Goal: Transaction & Acquisition: Book appointment/travel/reservation

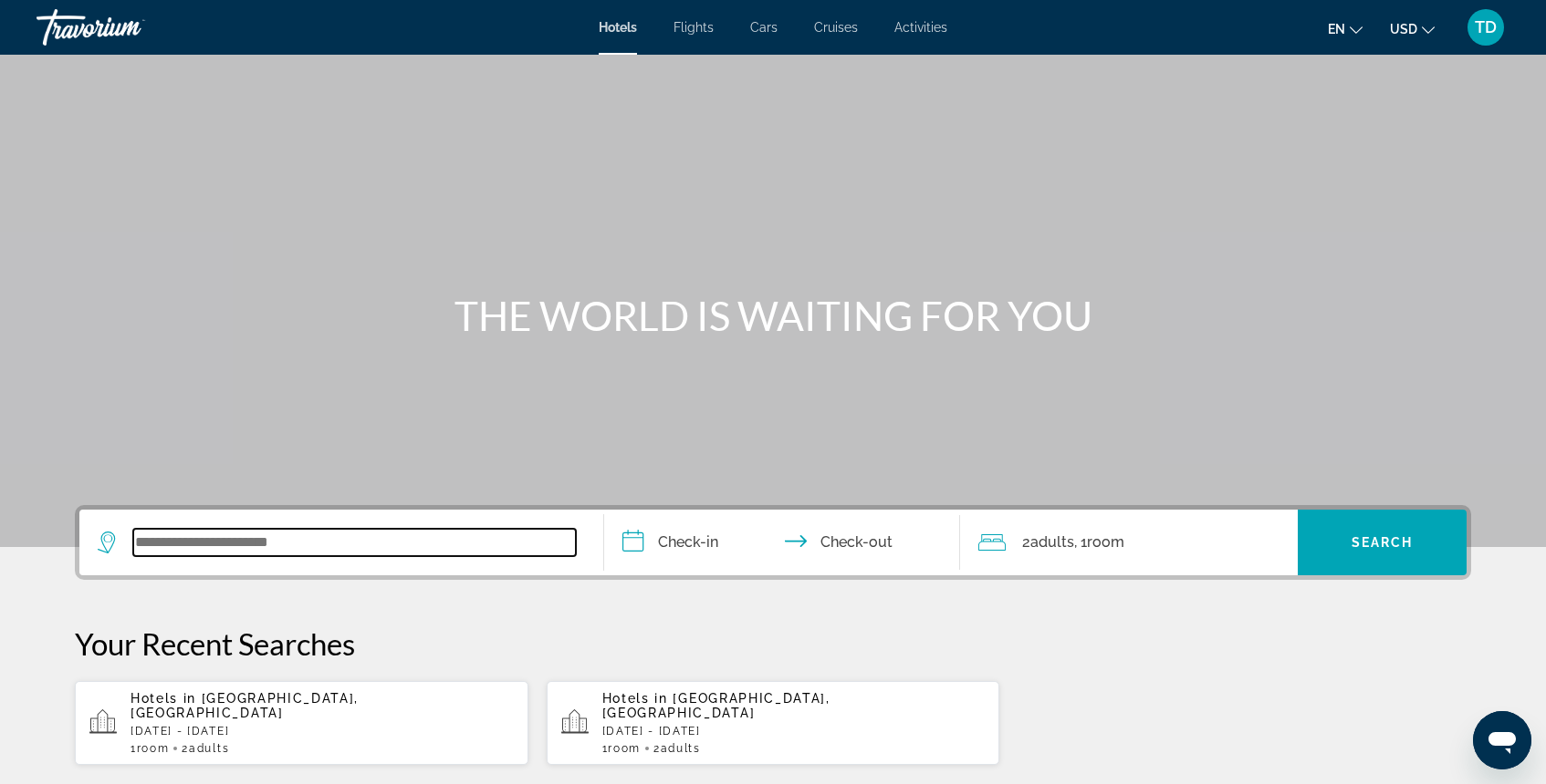
click at [291, 549] on input "Search widget" at bounding box center [354, 543] width 442 height 28
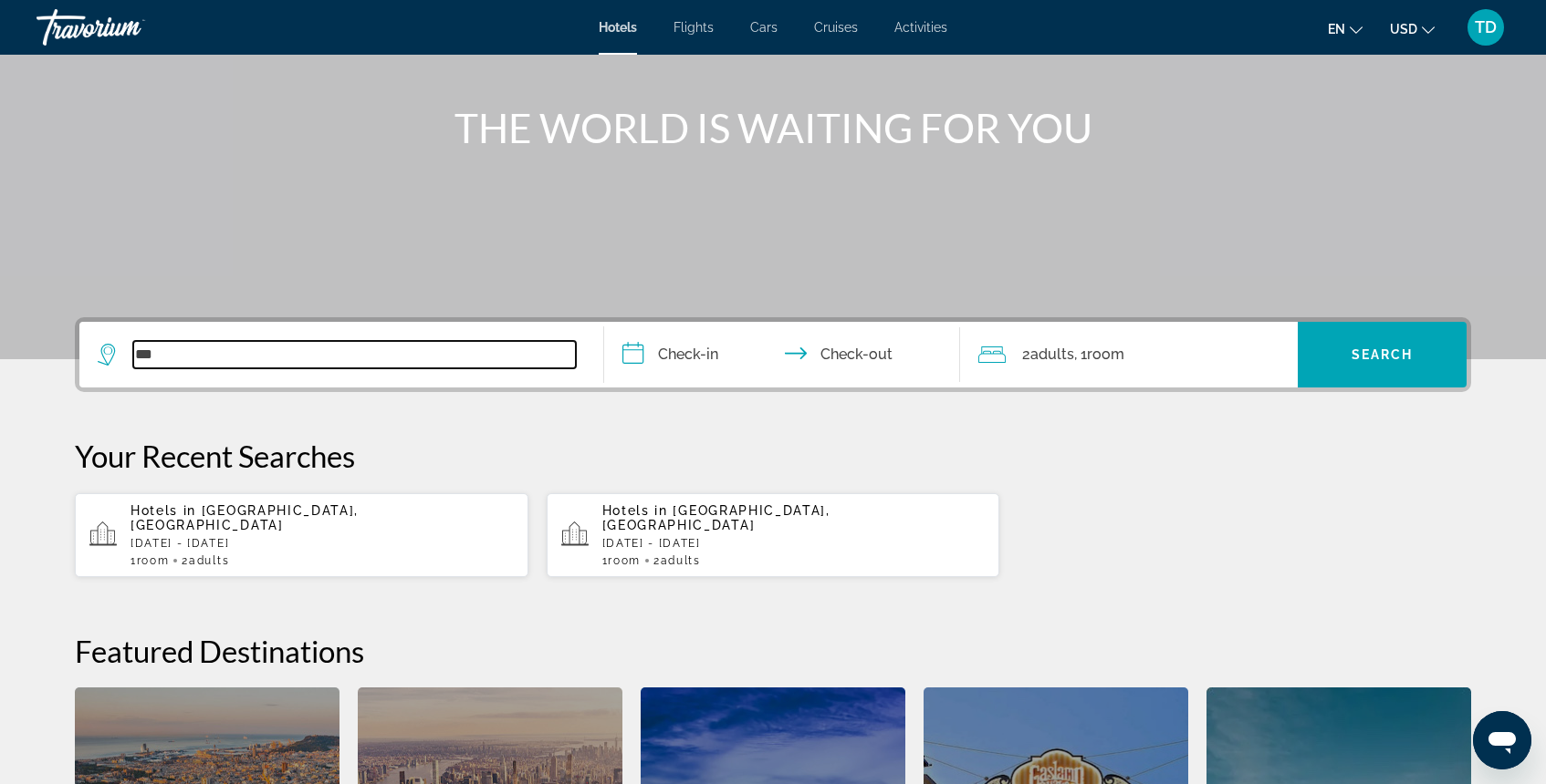
scroll to position [183, 0]
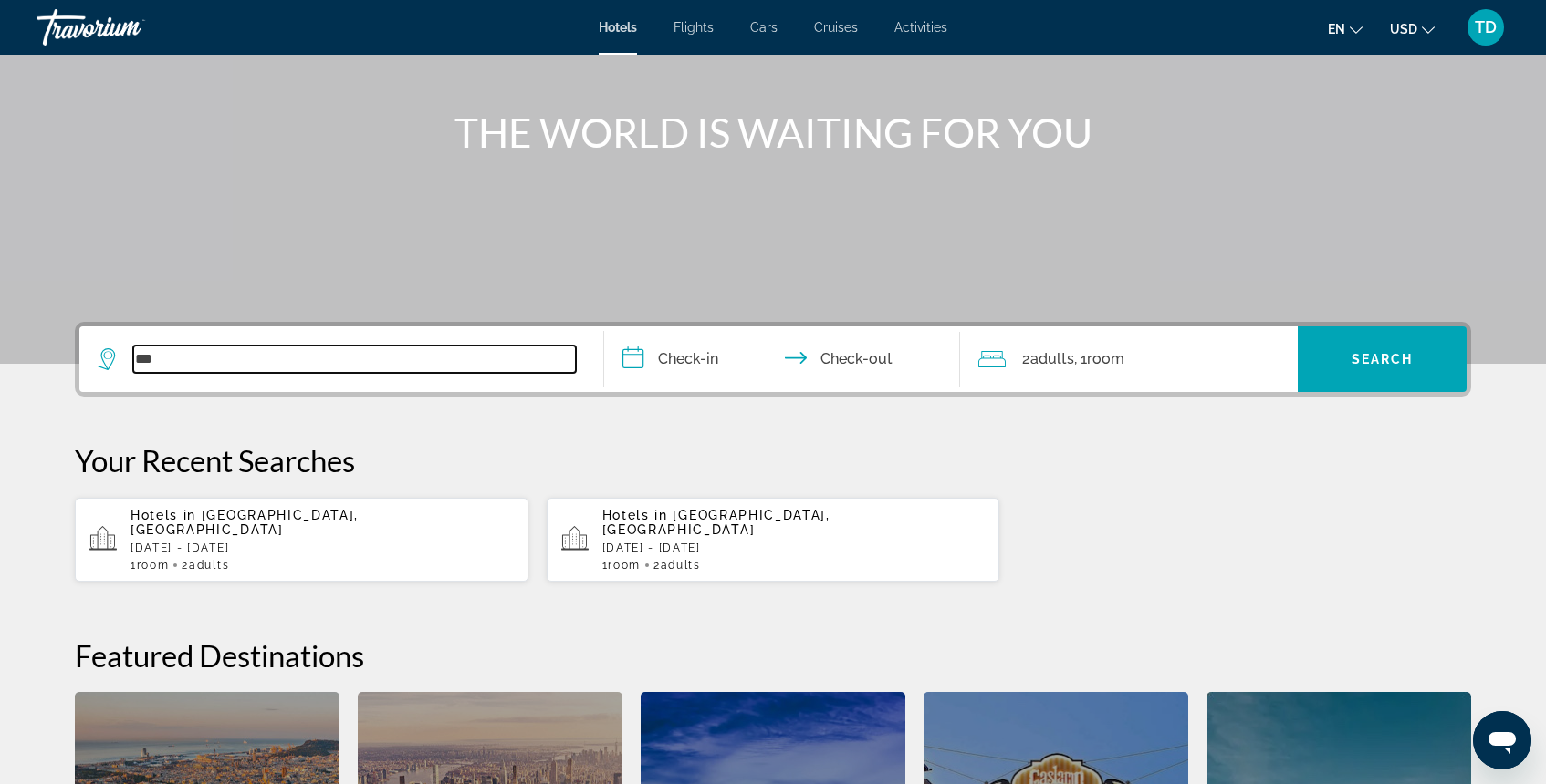
type input "***"
click at [290, 542] on p "[DATE] - [DATE]" at bounding box center [322, 548] width 384 height 13
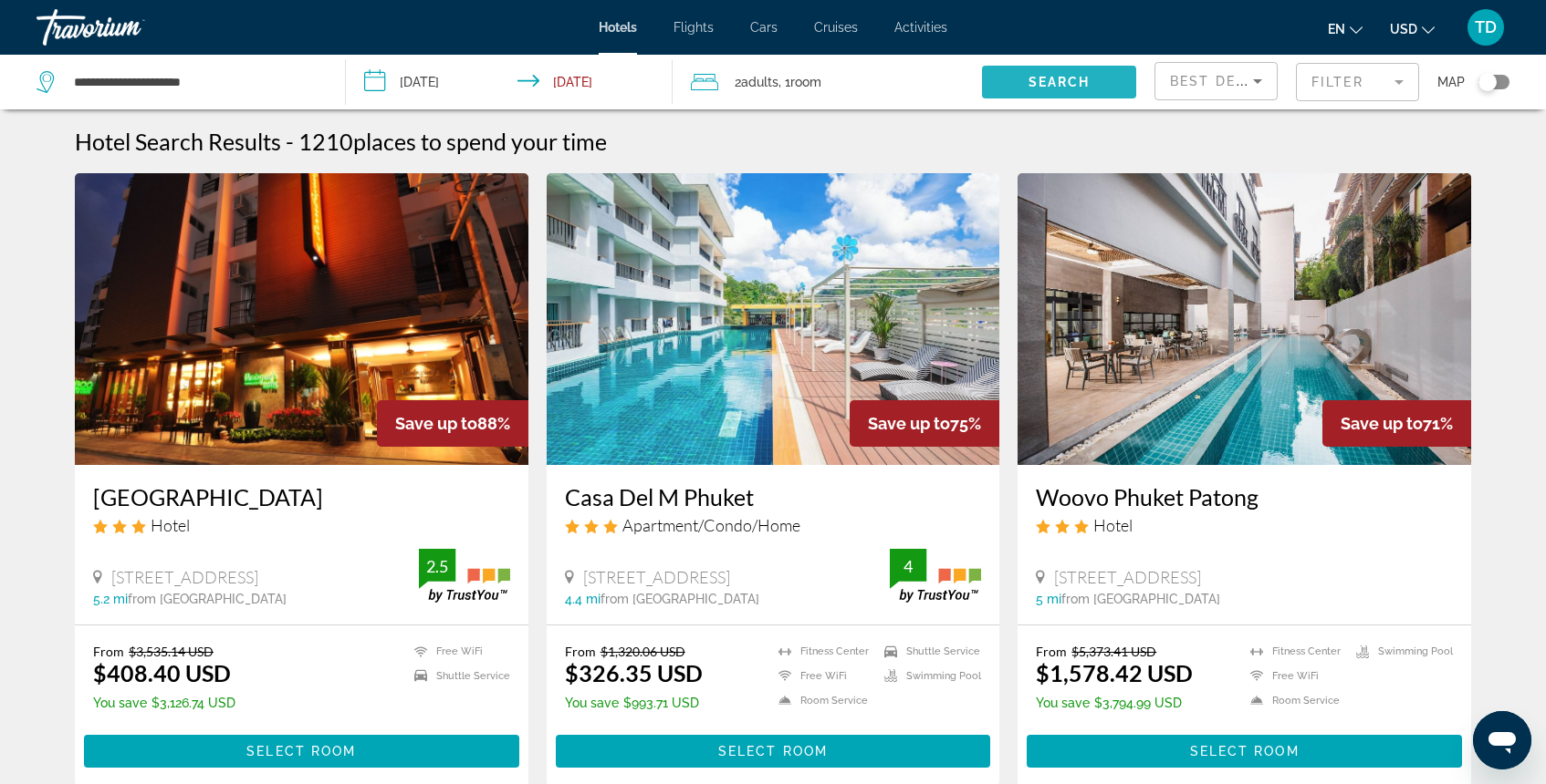
click at [1026, 79] on span "Search widget" at bounding box center [1059, 82] width 154 height 44
click at [1075, 83] on span "Search" at bounding box center [1059, 81] width 62 height 15
click at [1330, 94] on mat-form-field "Filter" at bounding box center [1357, 81] width 123 height 39
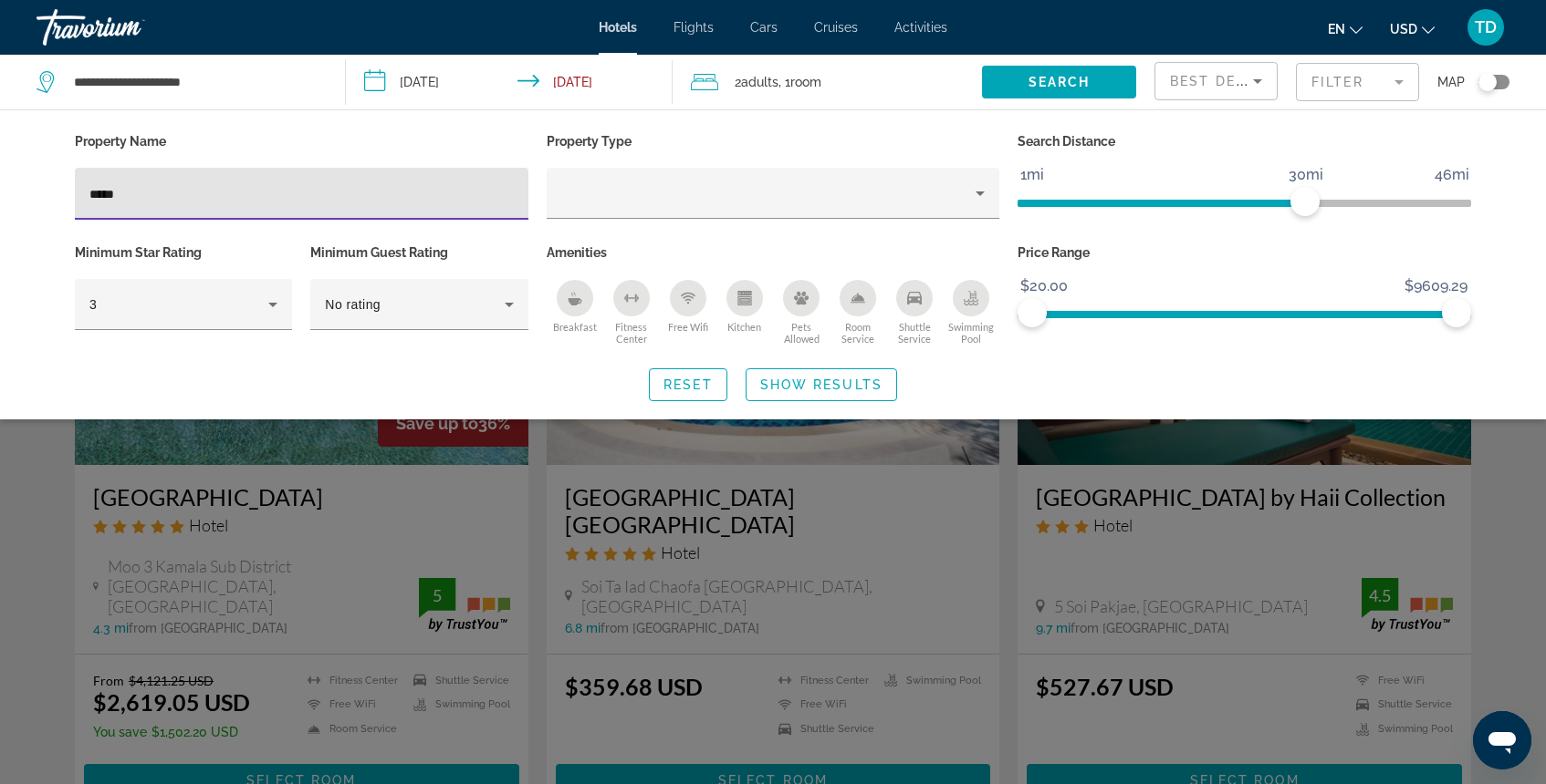
type input "*****"
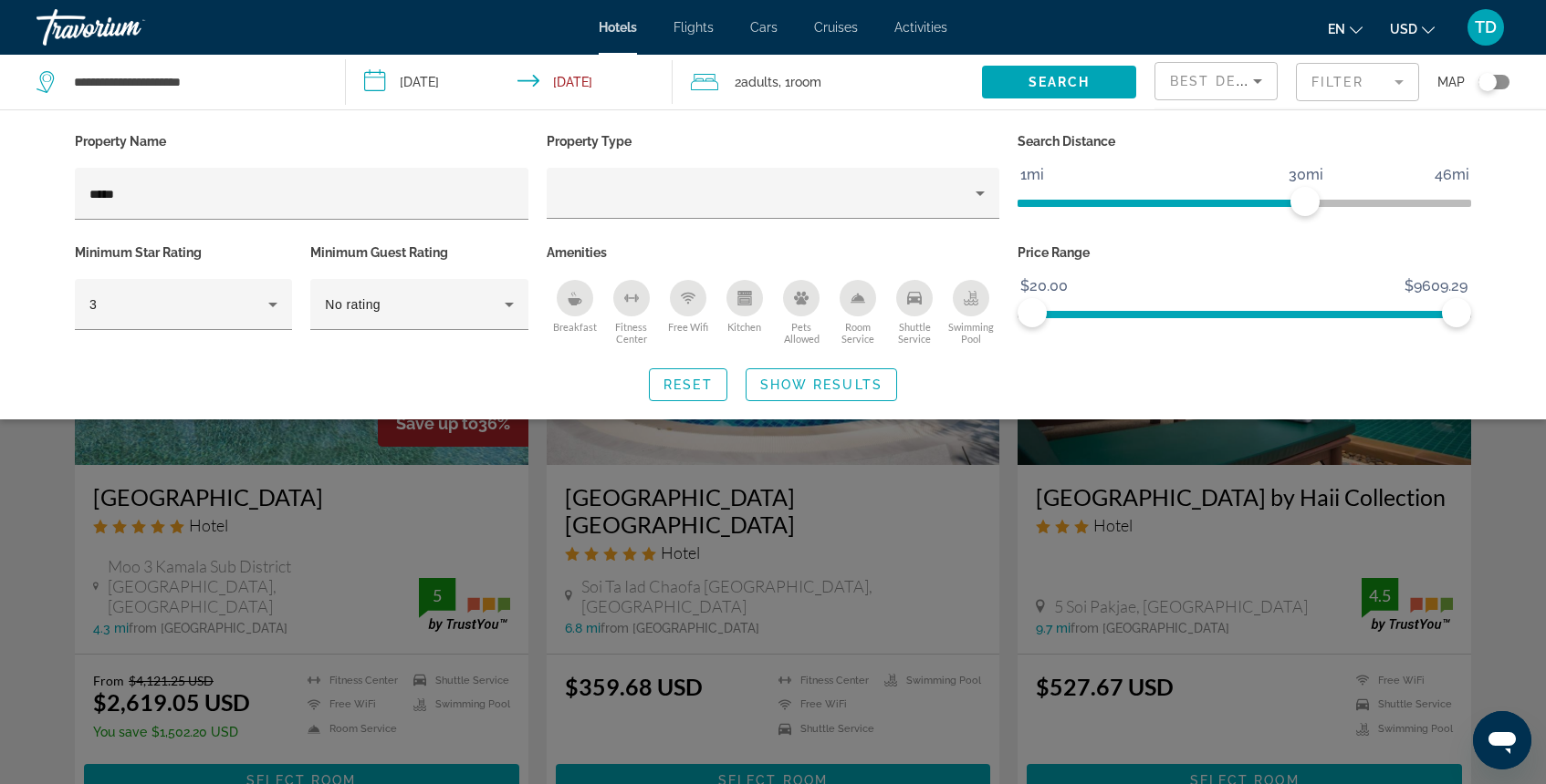
click at [340, 438] on div "Search widget" at bounding box center [773, 529] width 1546 height 511
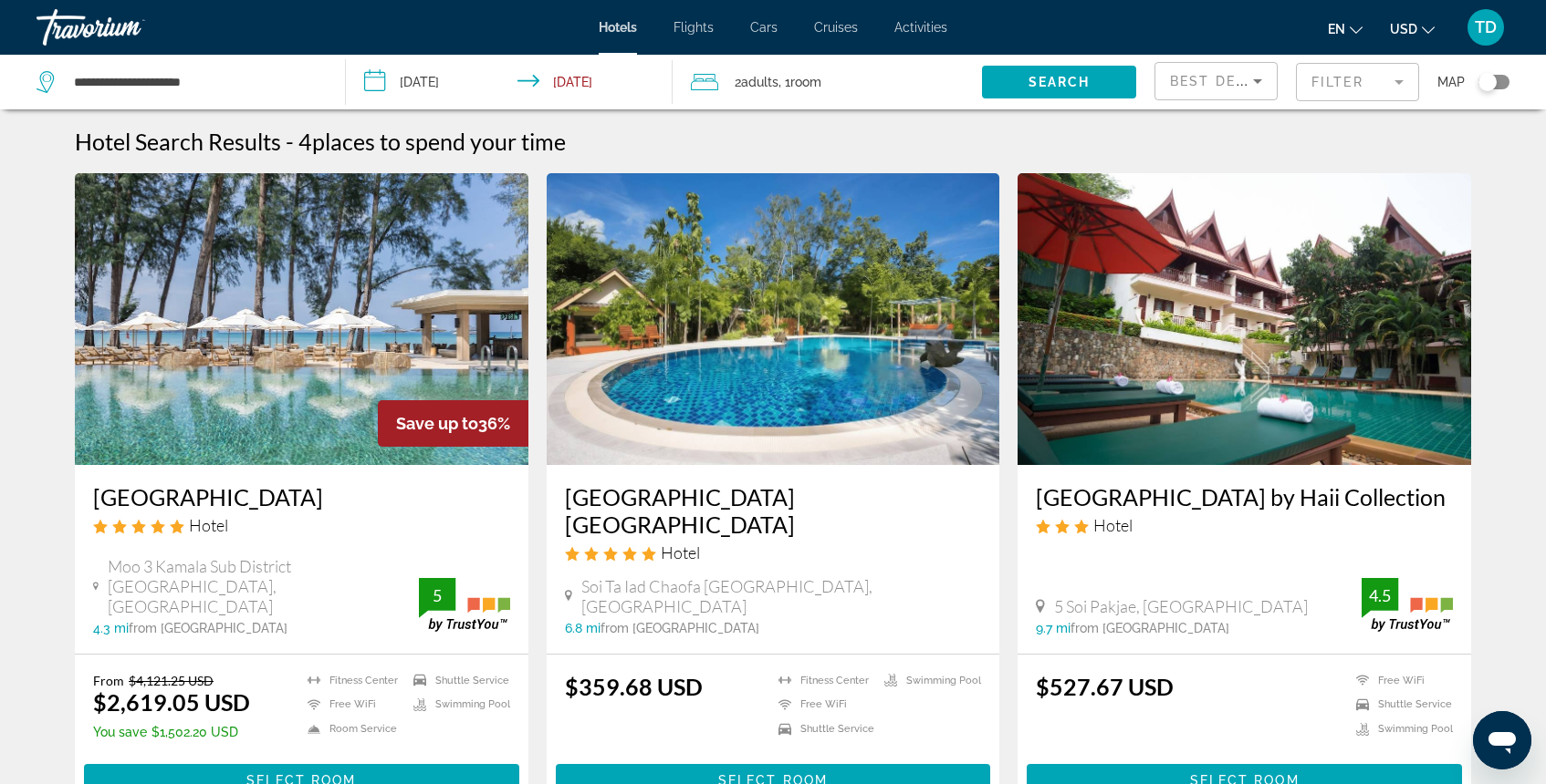
click at [608, 89] on input "**********" at bounding box center [513, 84] width 335 height 61
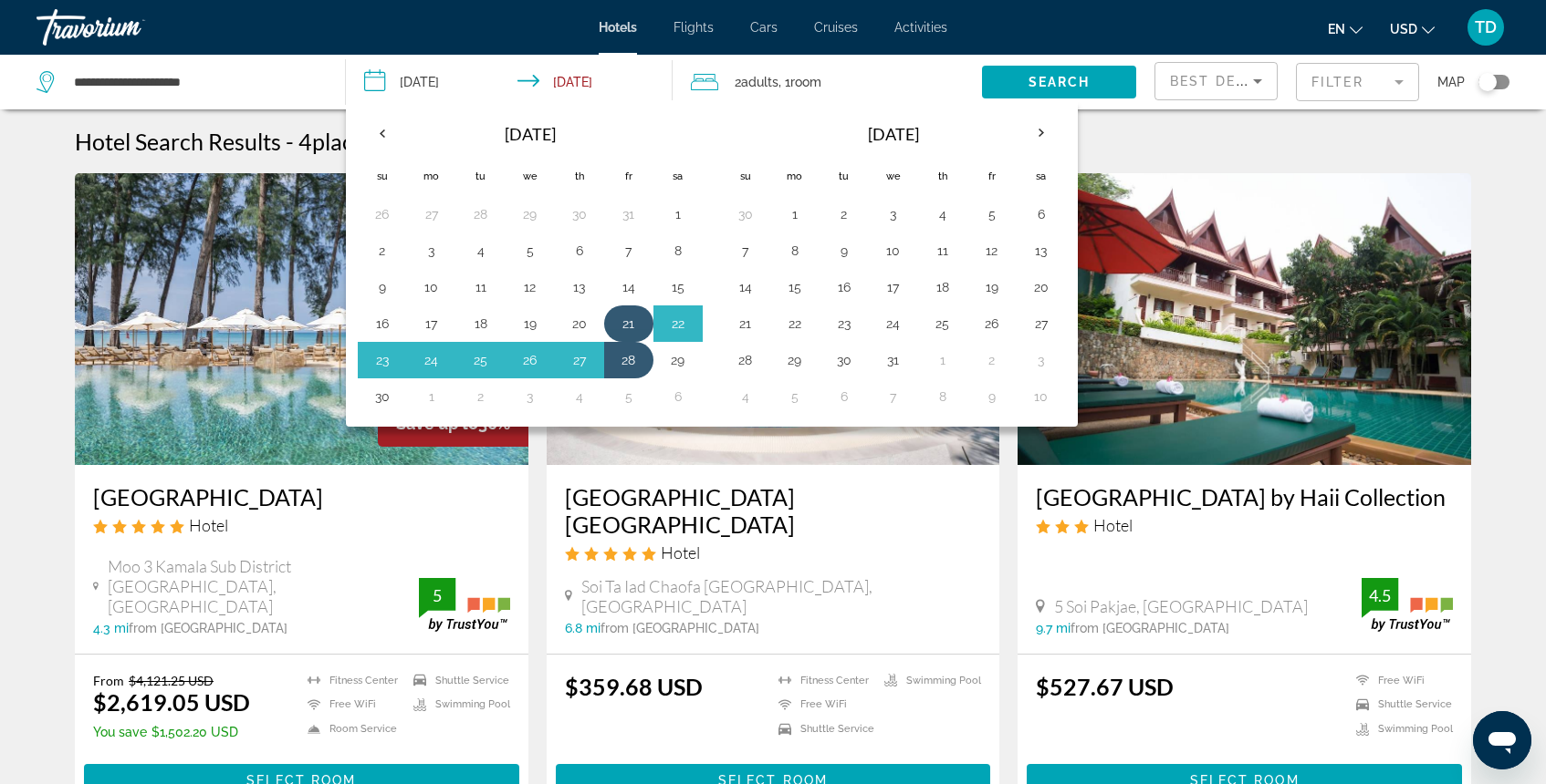
click at [629, 323] on button "21" at bounding box center [628, 324] width 29 height 26
click at [589, 373] on td "27" at bounding box center [580, 360] width 50 height 37
click at [585, 360] on button "27" at bounding box center [579, 361] width 29 height 26
type input "**********"
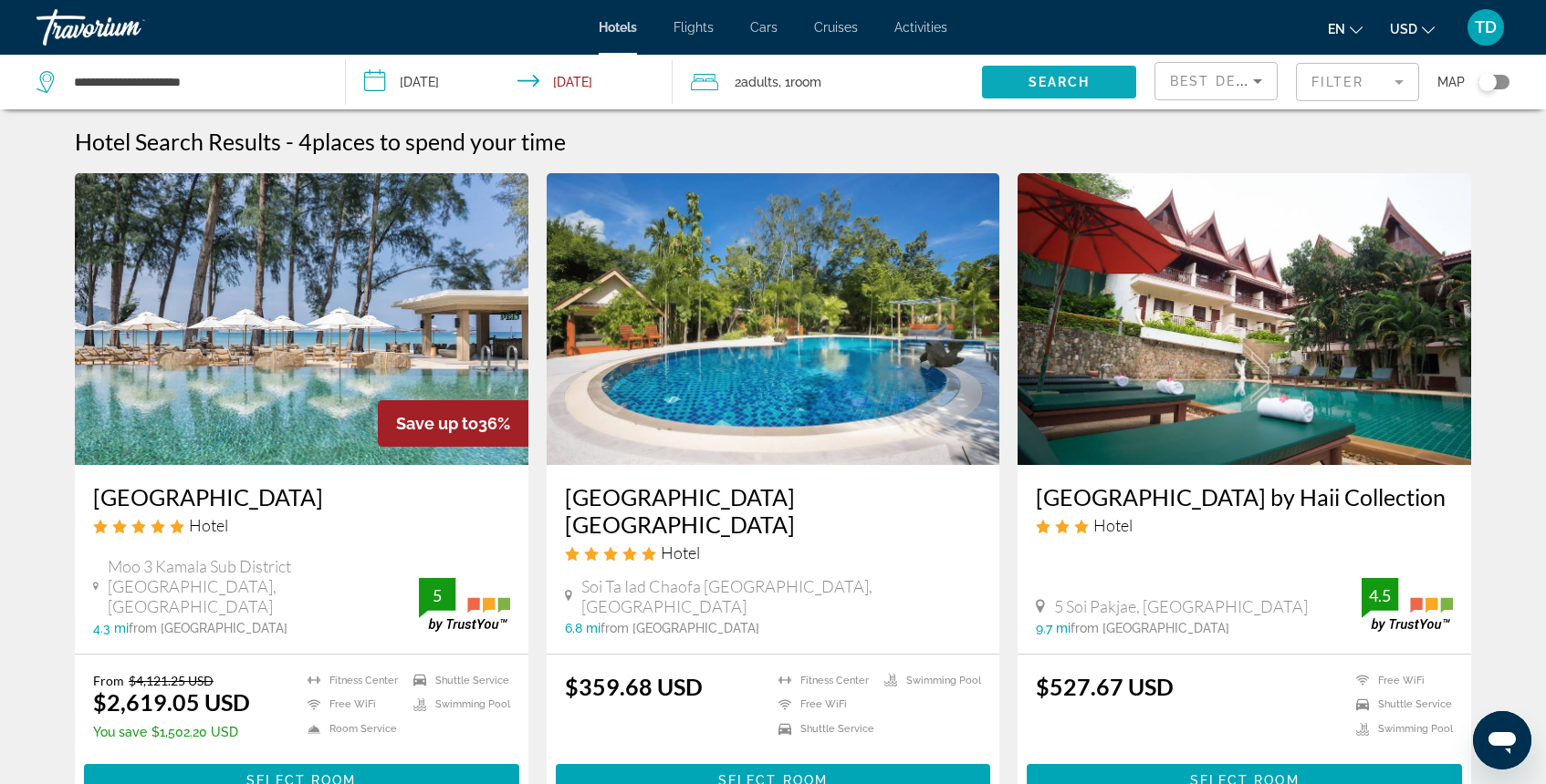
click at [1091, 87] on span "Search widget" at bounding box center [1059, 82] width 154 height 44
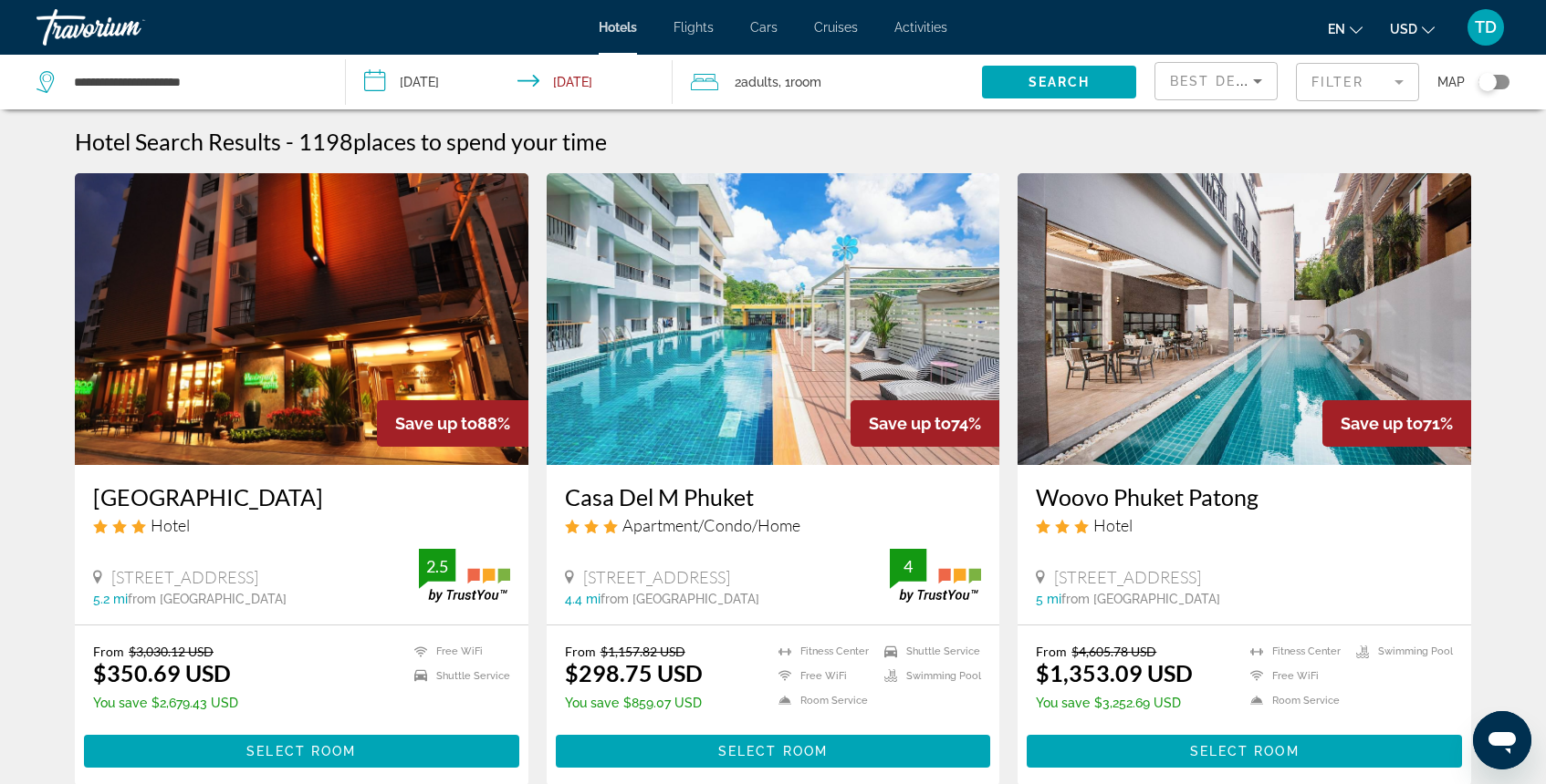
scroll to position [26, 0]
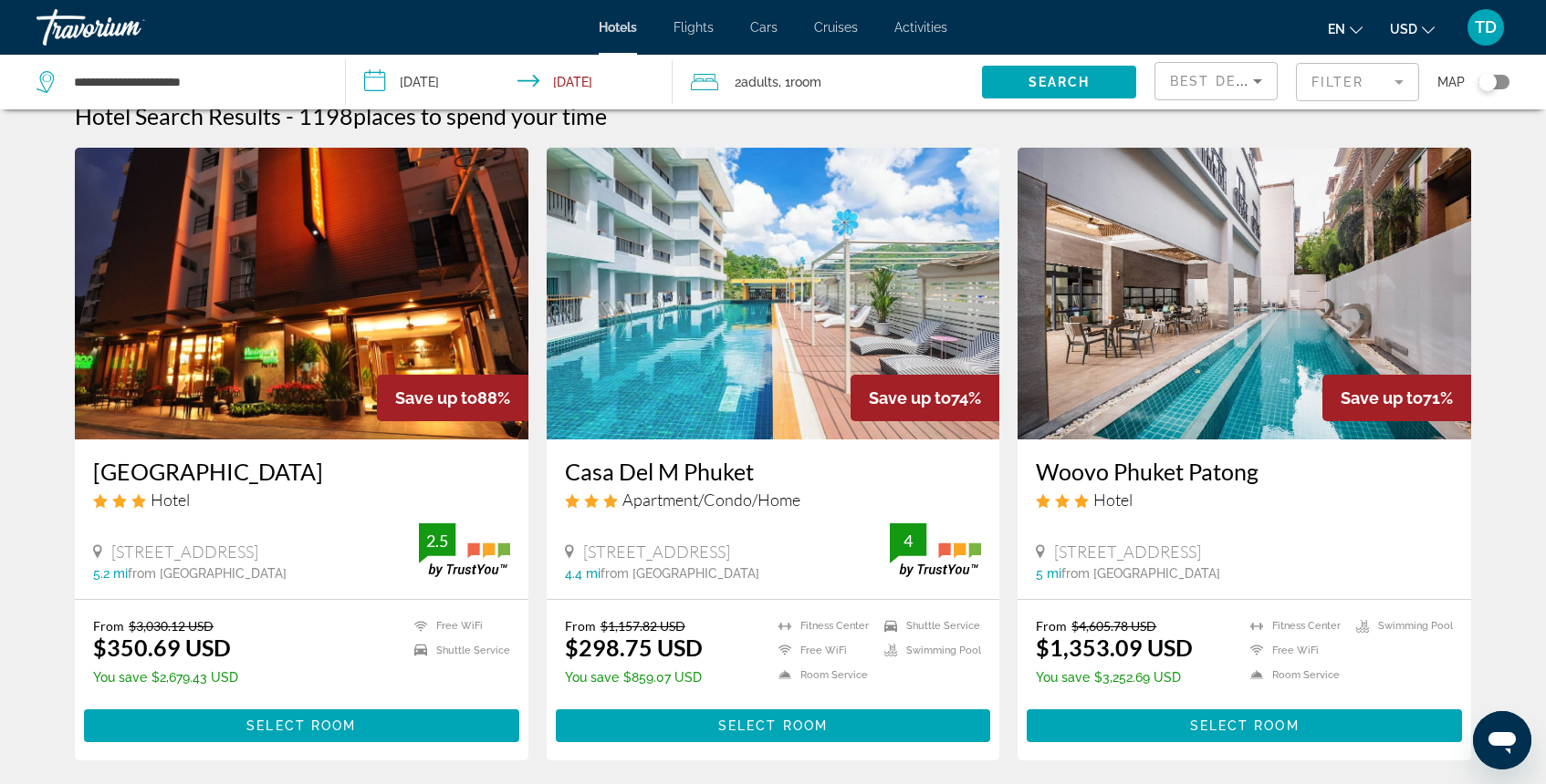
click at [1362, 85] on mat-form-field "Filter" at bounding box center [1357, 81] width 123 height 39
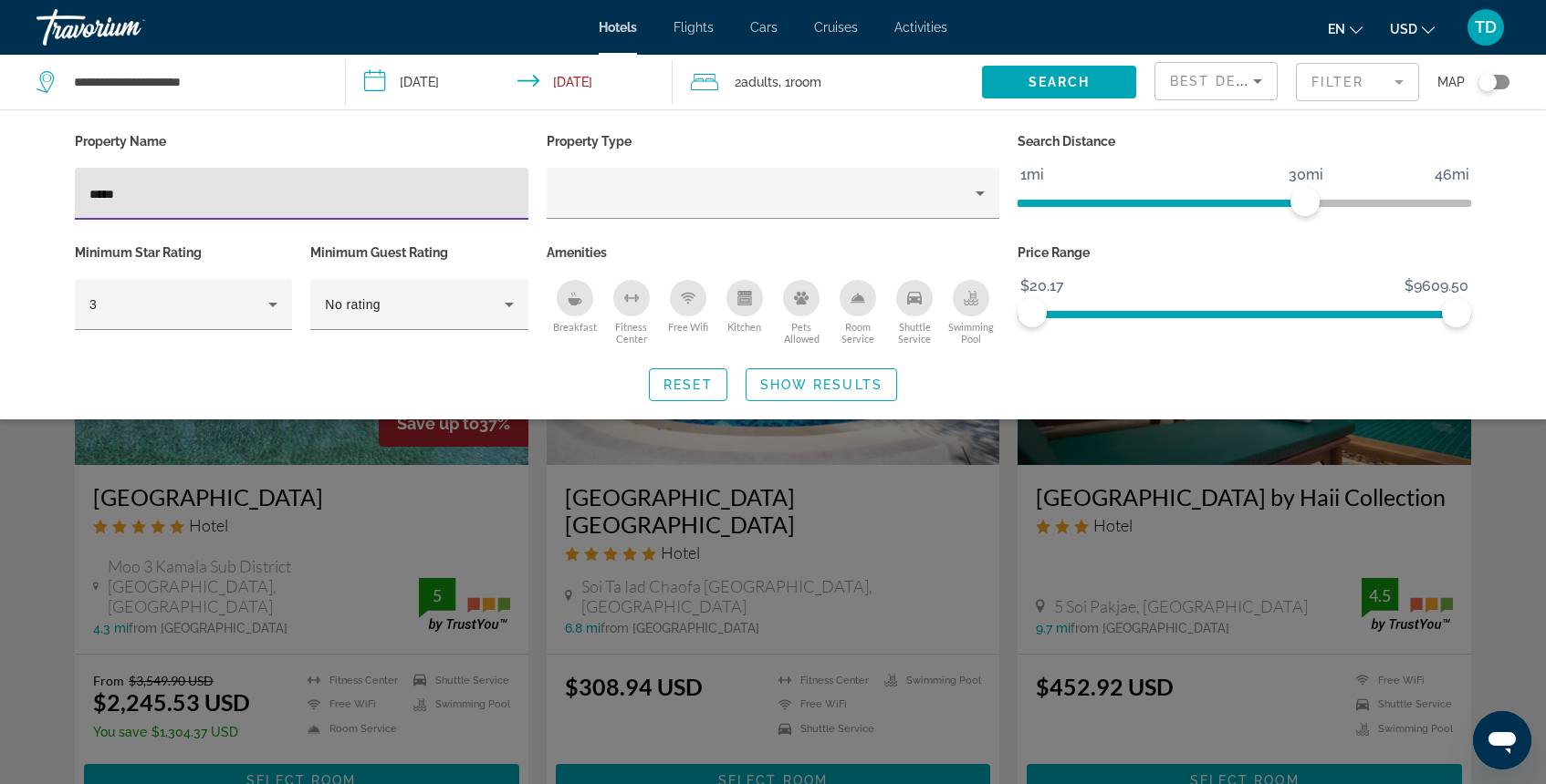
type input "*****"
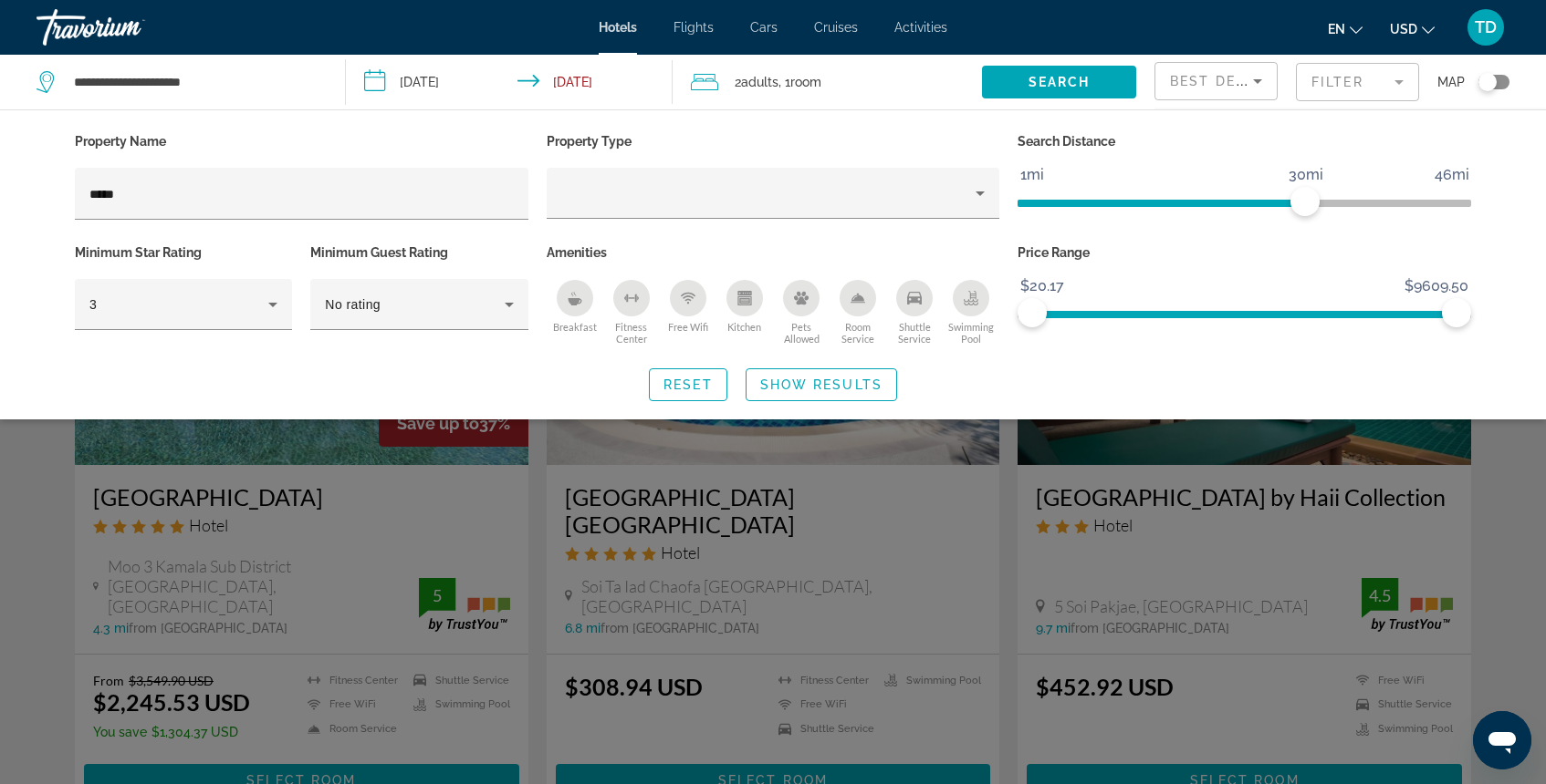
click at [458, 494] on div "Search widget" at bounding box center [773, 529] width 1546 height 511
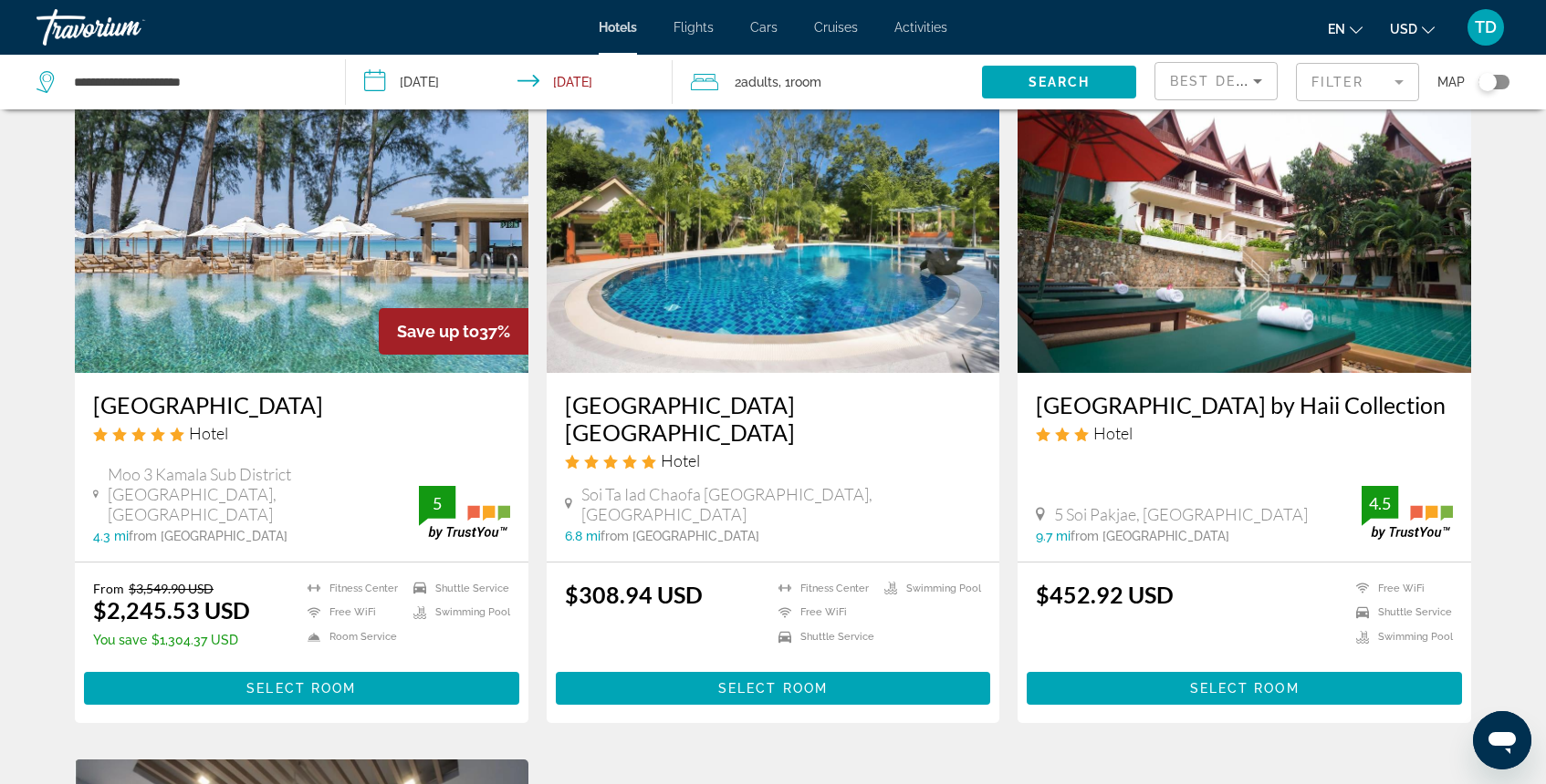
scroll to position [101, 0]
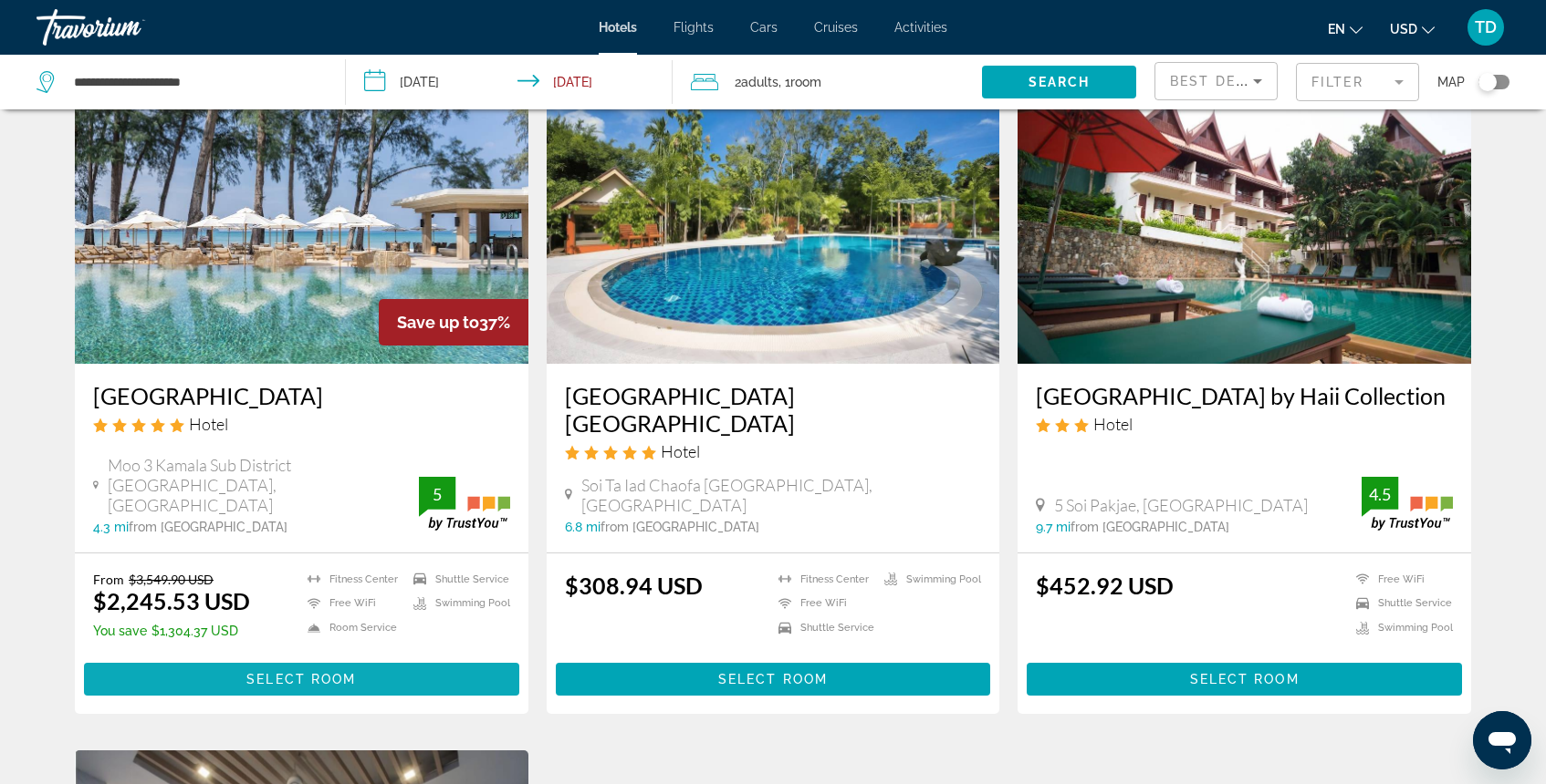
click at [344, 672] on span "Select Room" at bounding box center [301, 679] width 109 height 15
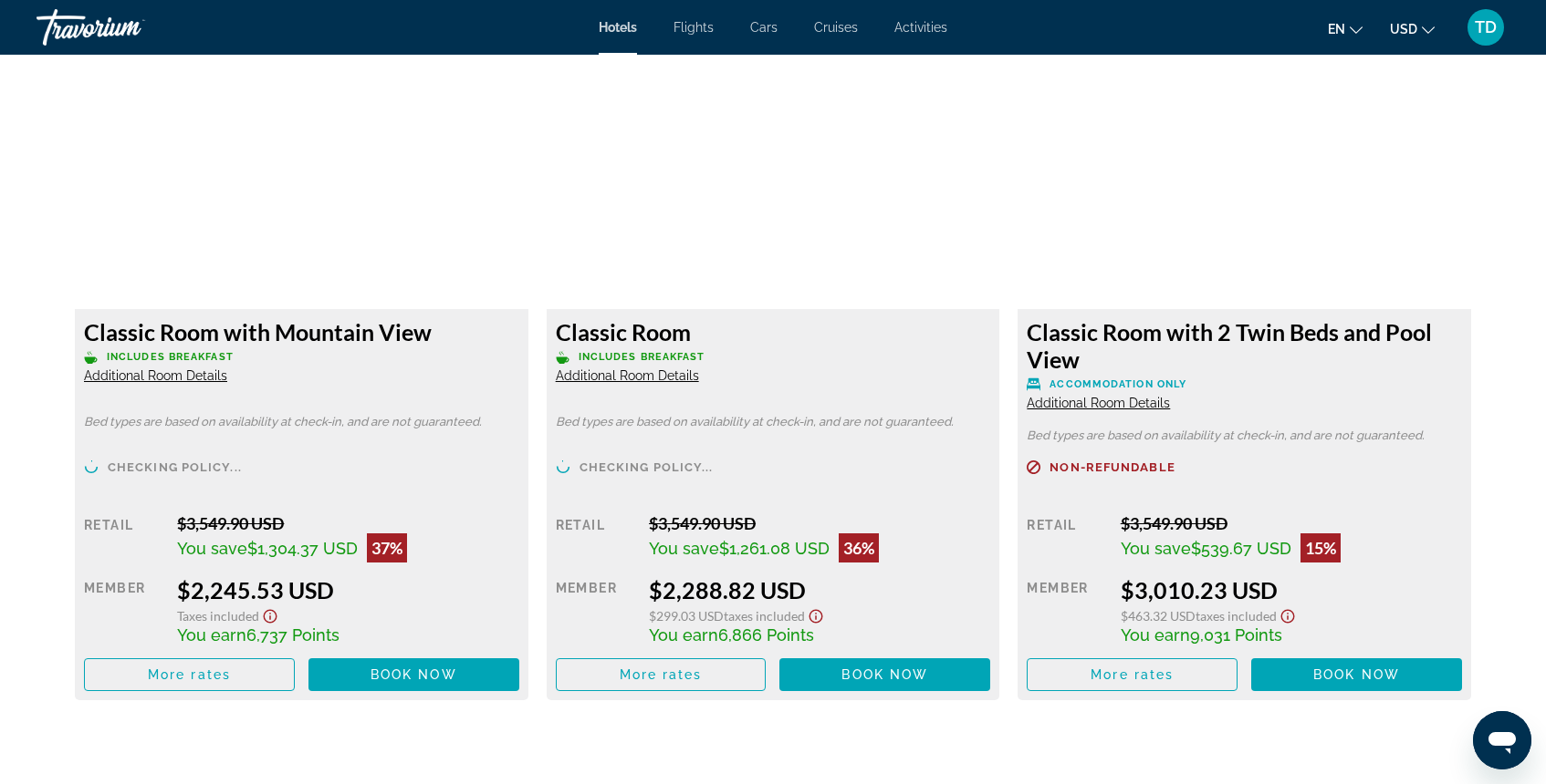
scroll to position [2459, 0]
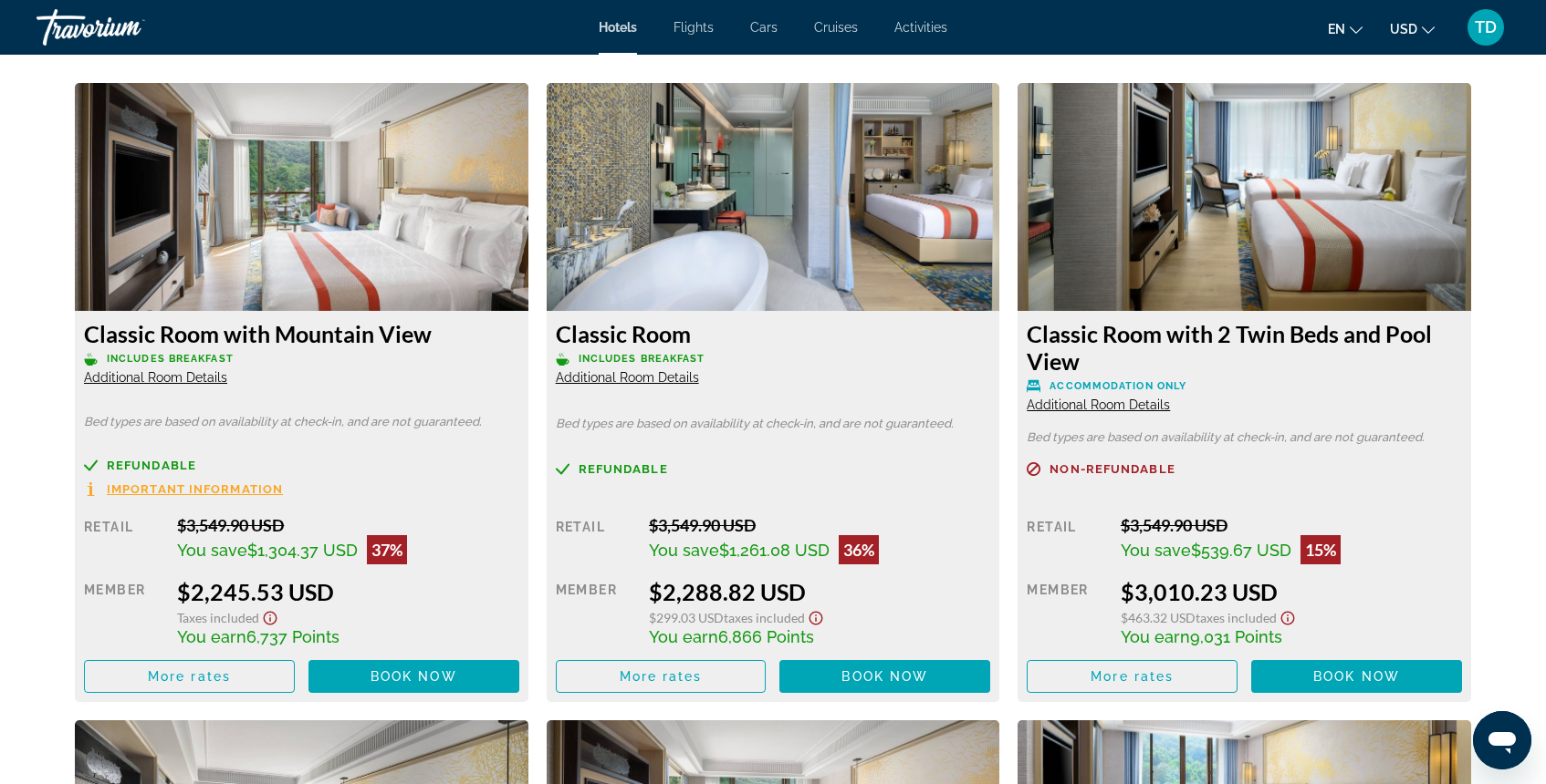
click at [250, 492] on span "Important Information" at bounding box center [194, 489] width 176 height 12
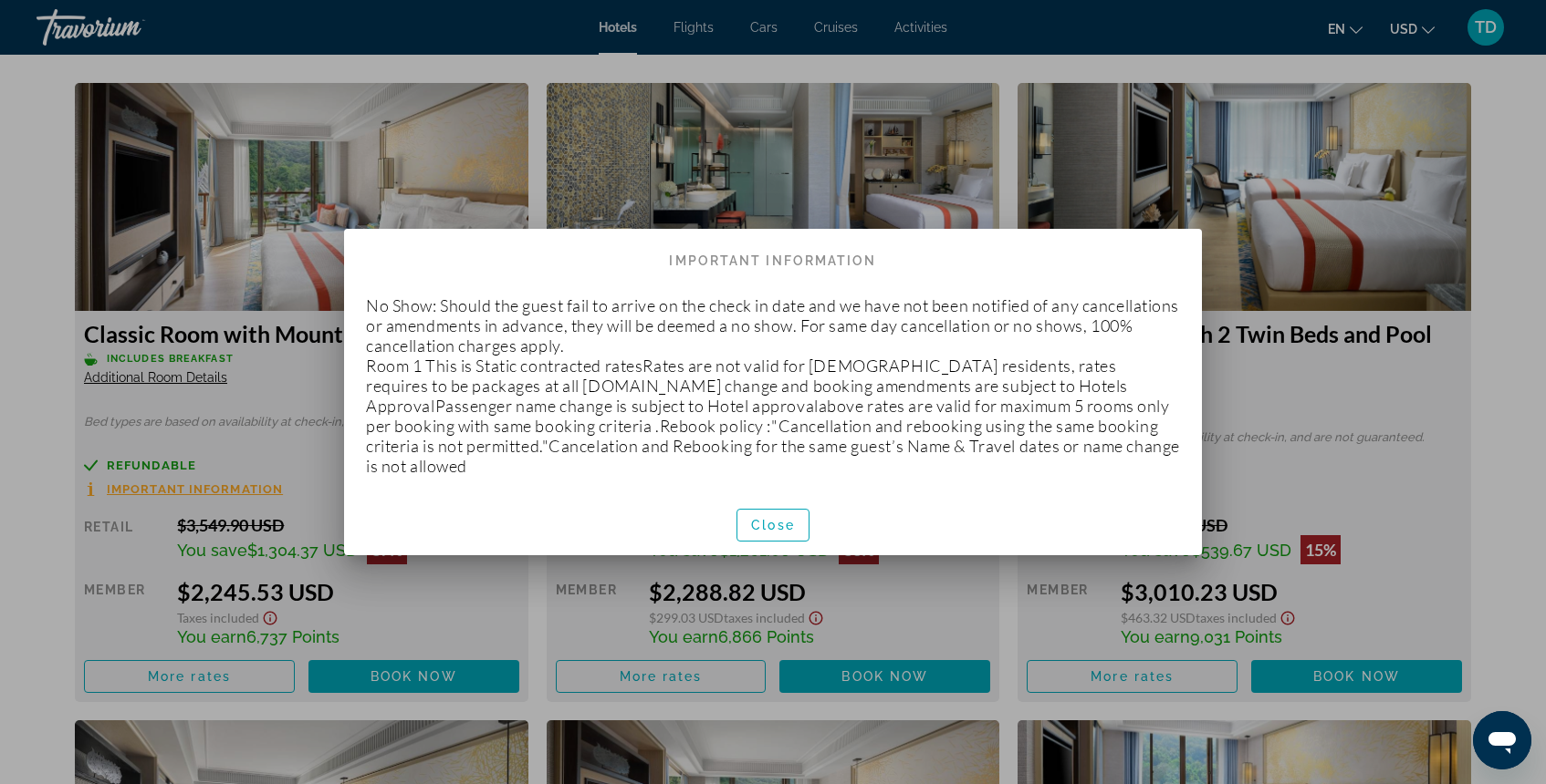
scroll to position [0, 0]
click at [763, 533] on span "button" at bounding box center [773, 526] width 72 height 44
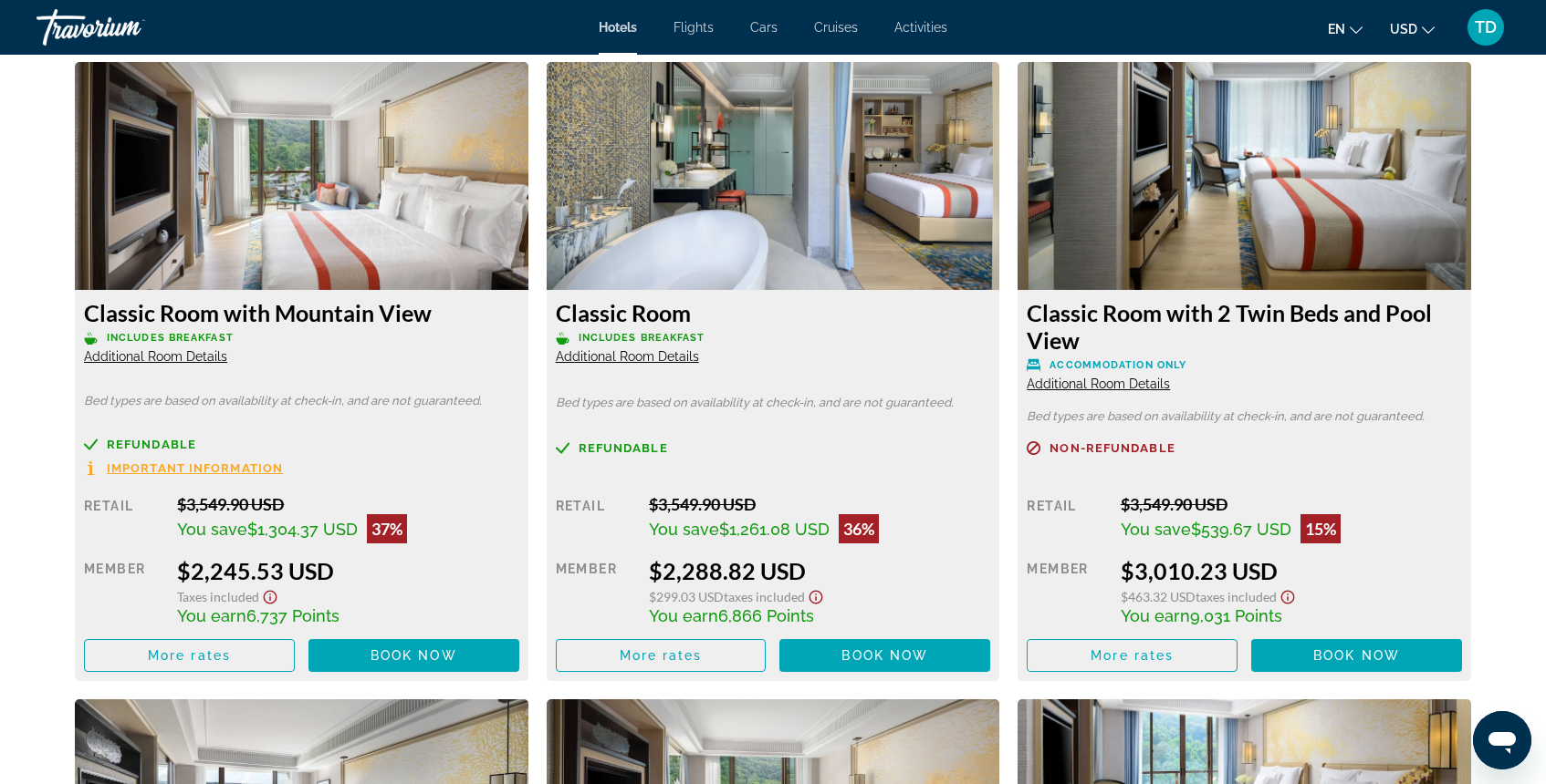
scroll to position [2479, 0]
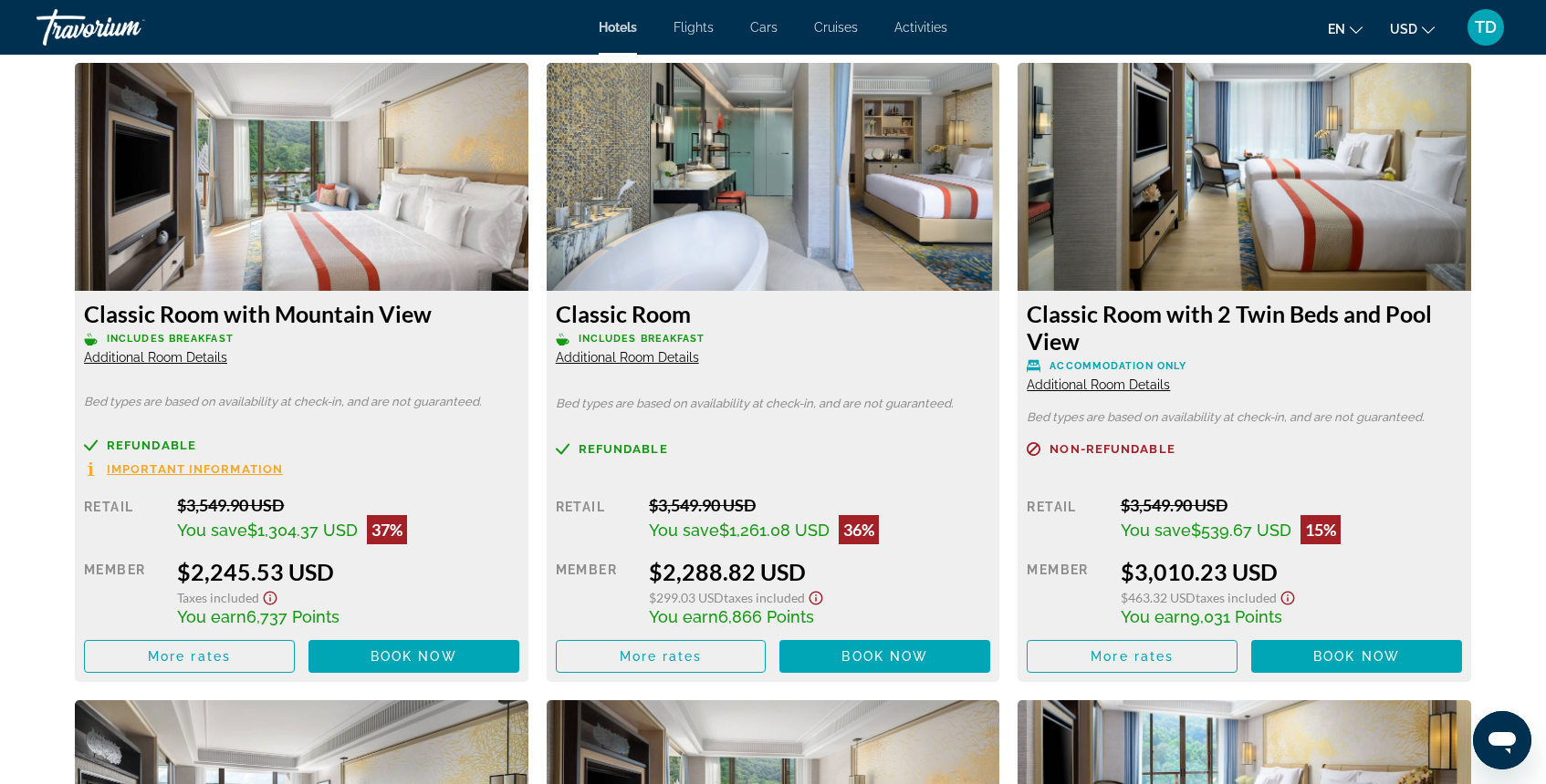
click at [274, 601] on icon "Show Taxes and Fees disclaimer" at bounding box center [270, 599] width 14 height 14
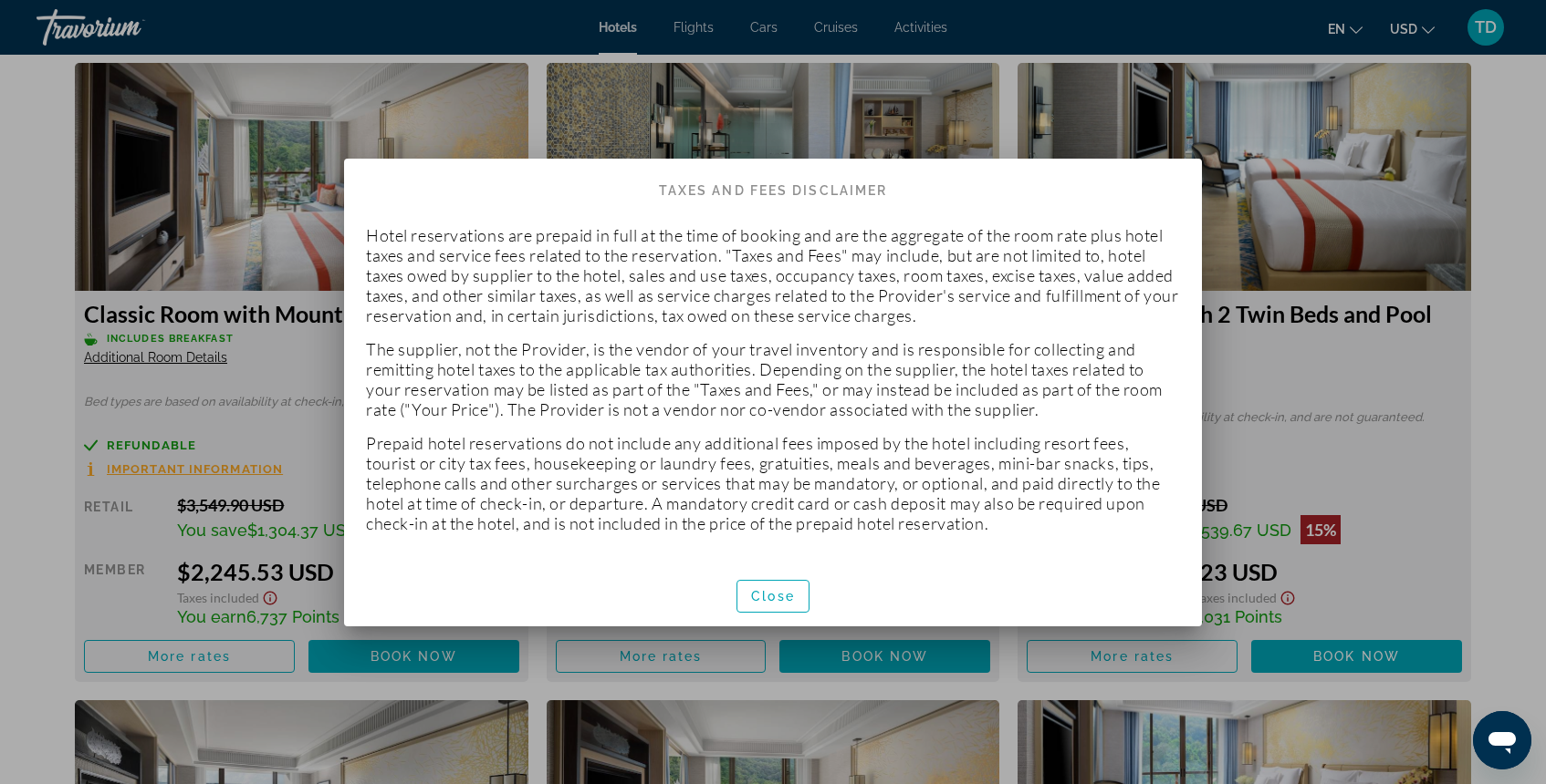
scroll to position [0, 0]
click at [768, 593] on span "Close" at bounding box center [773, 596] width 44 height 15
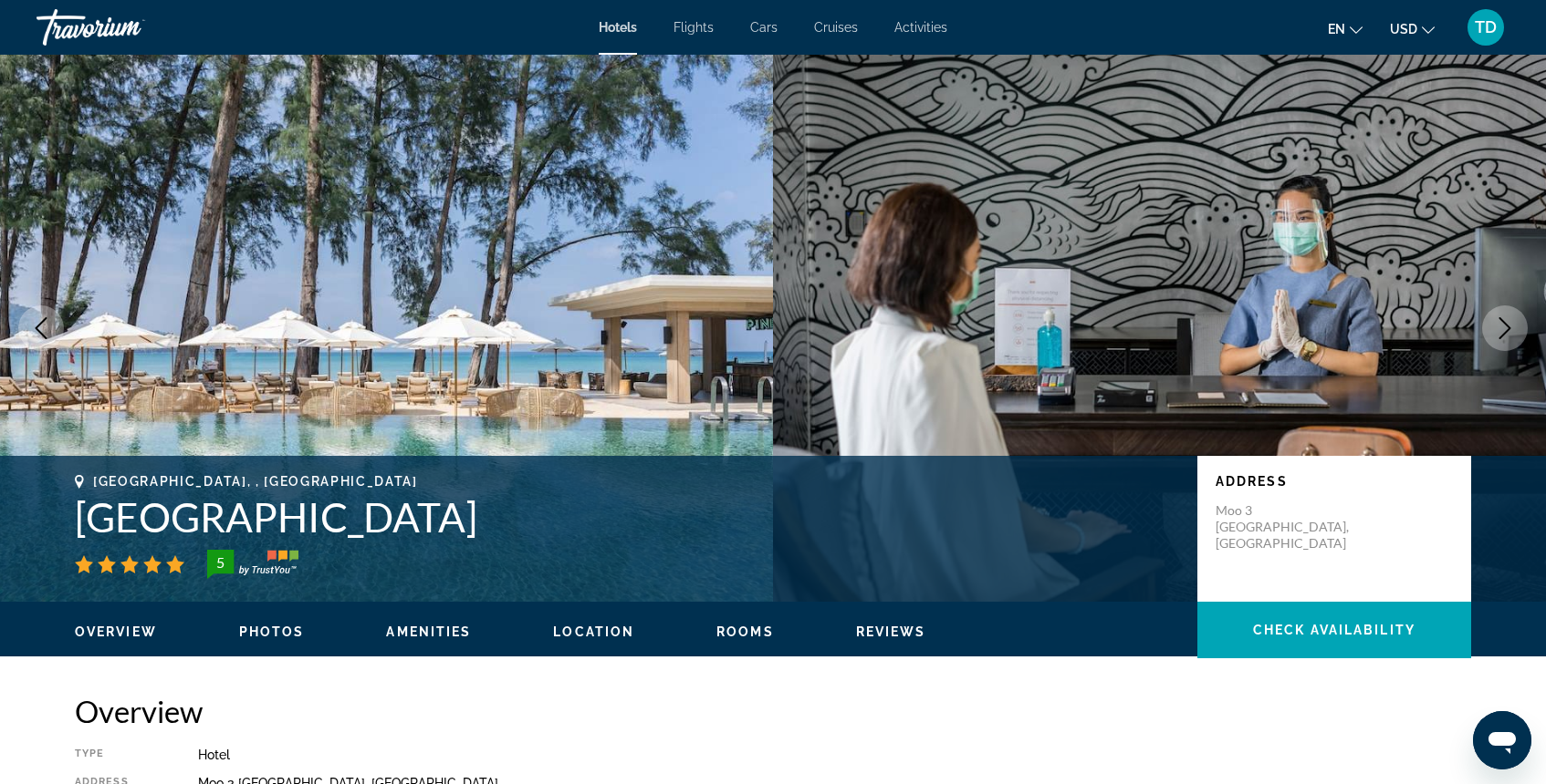
scroll to position [2479, 0]
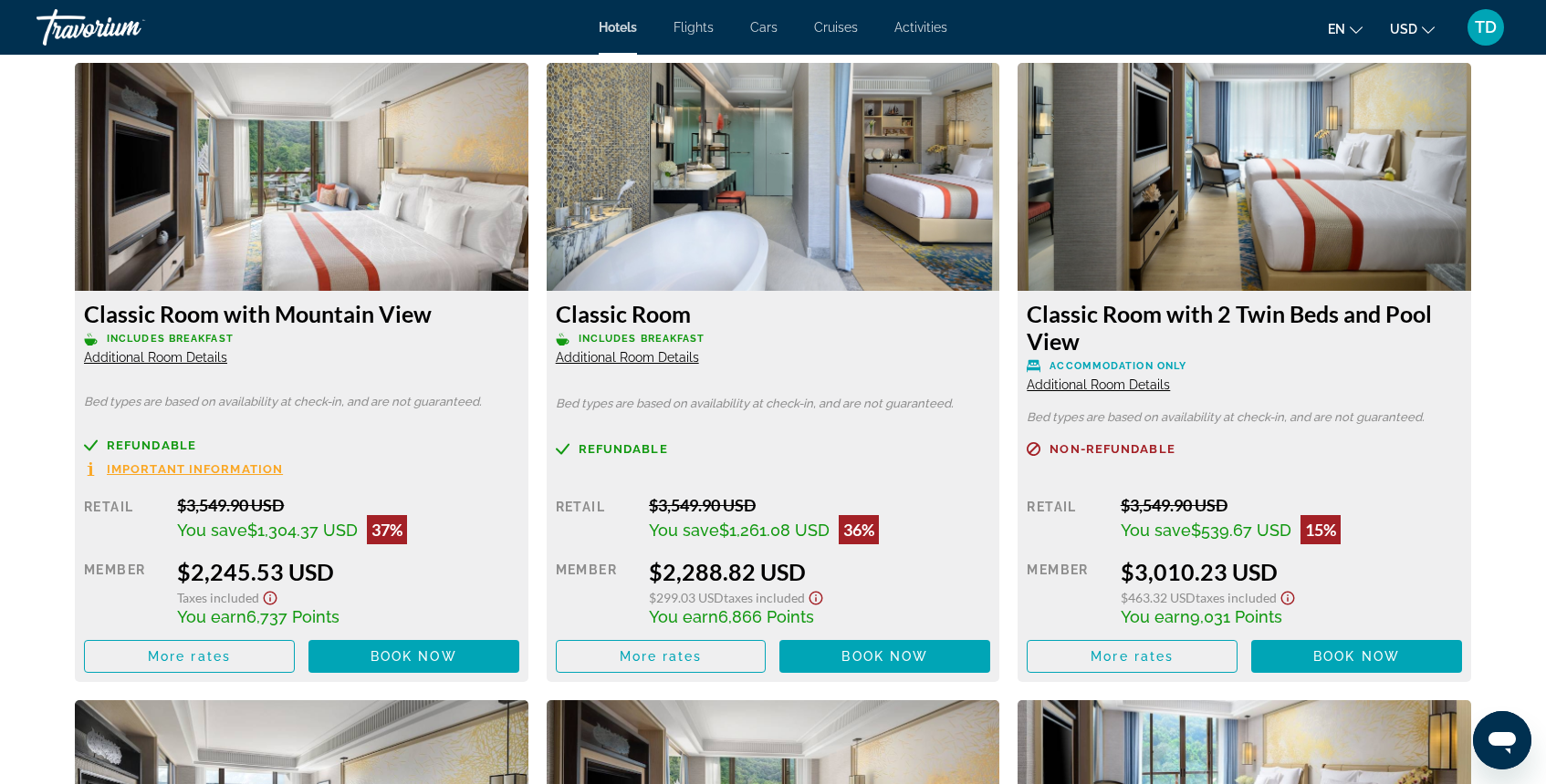
click at [816, 602] on icon "Show Taxes and Fees disclaimer" at bounding box center [816, 598] width 22 height 17
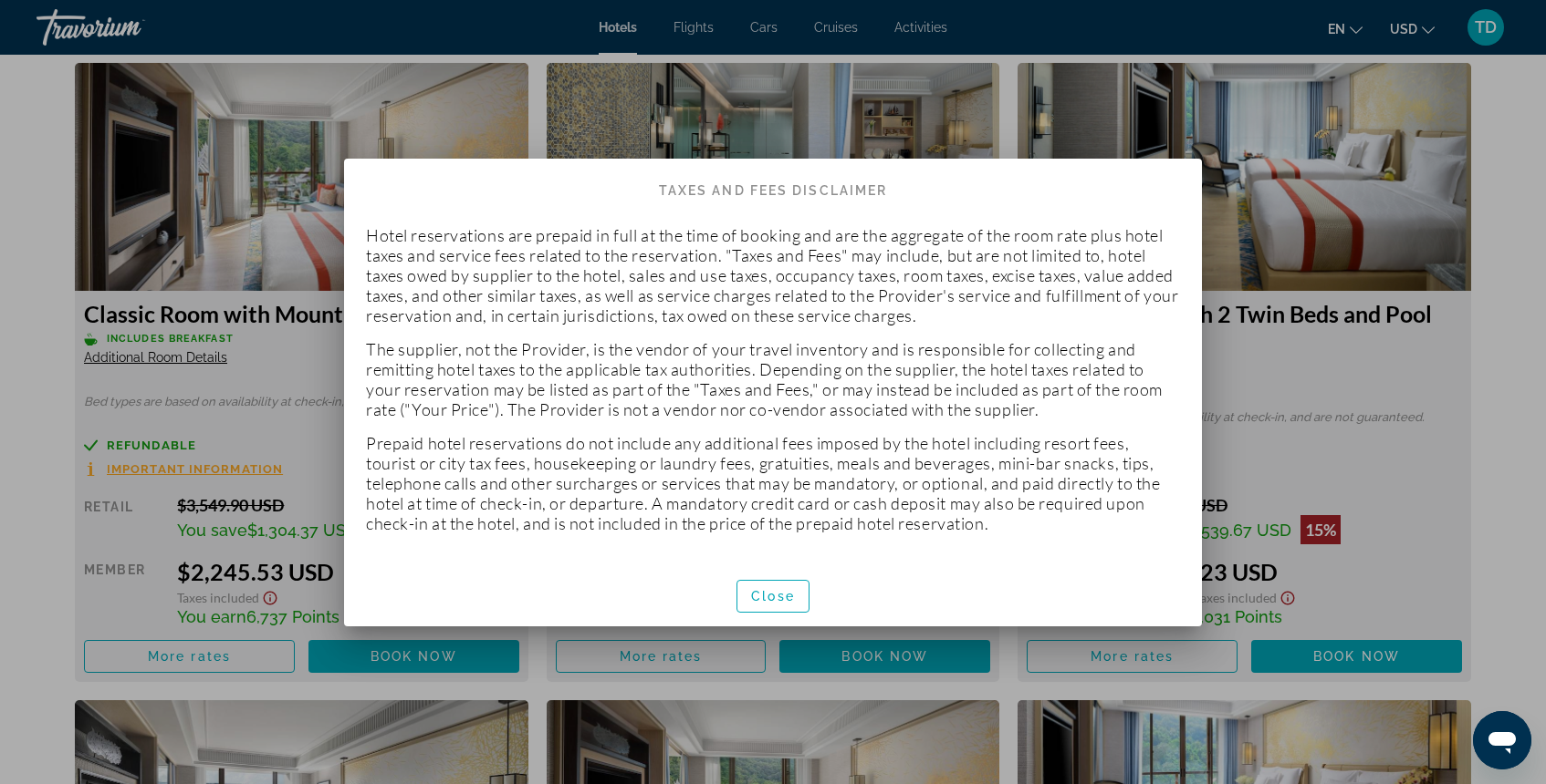
scroll to position [0, 0]
click at [296, 274] on div at bounding box center [773, 392] width 1546 height 784
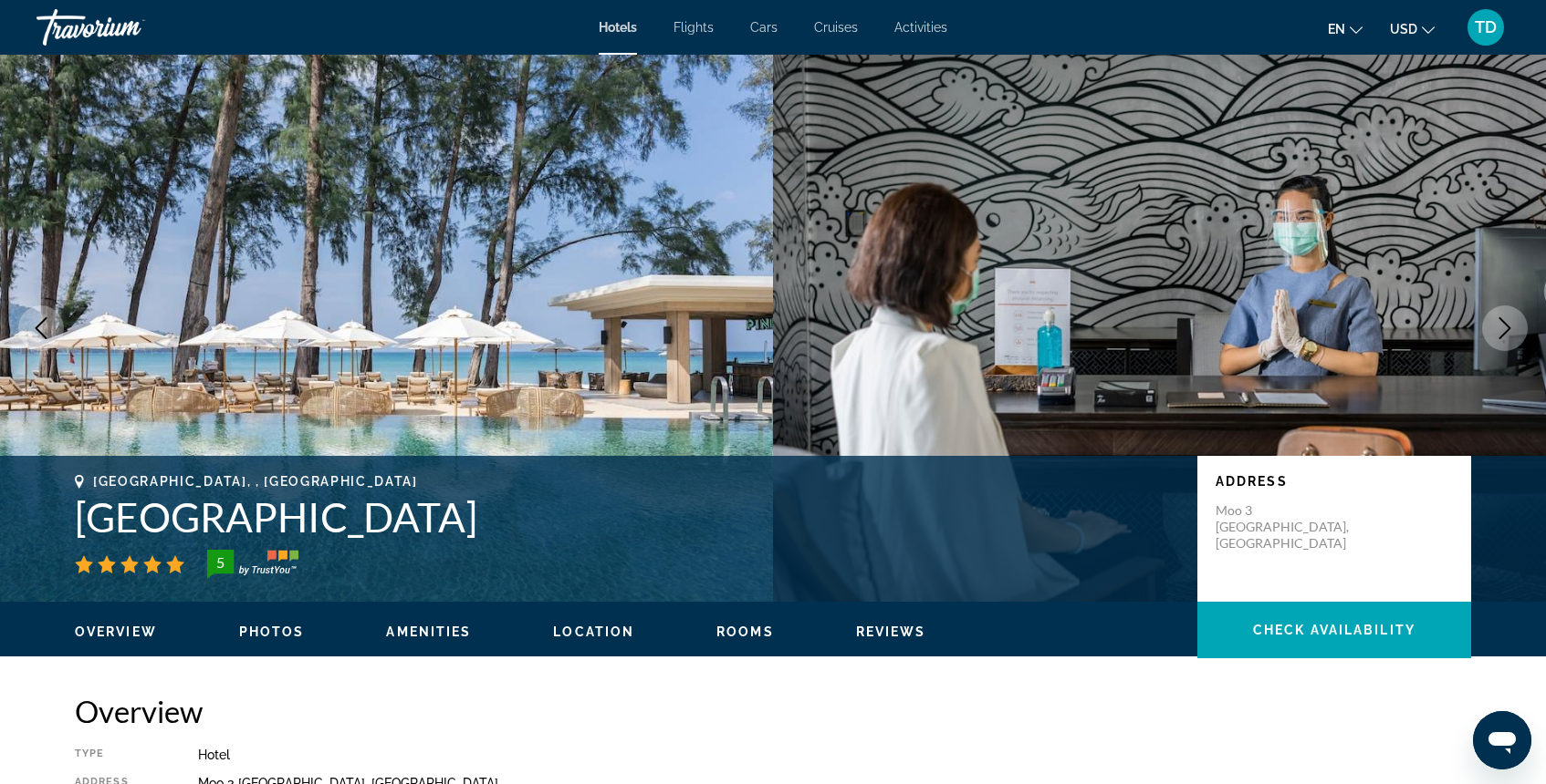
scroll to position [2479, 0]
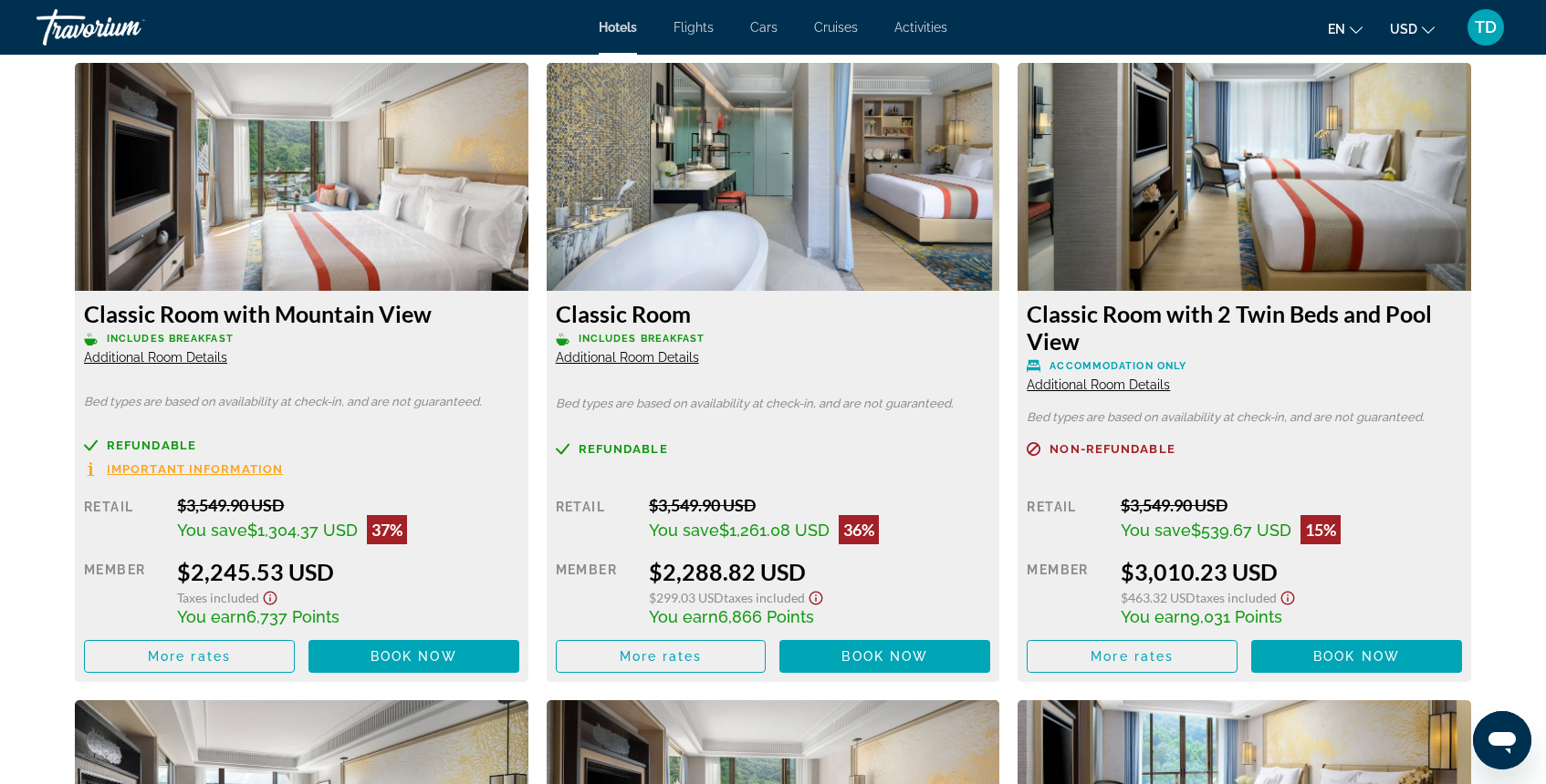
click at [305, 233] on img "Main content" at bounding box center [301, 176] width 453 height 228
click at [208, 361] on span "Additional Room Details" at bounding box center [155, 357] width 143 height 15
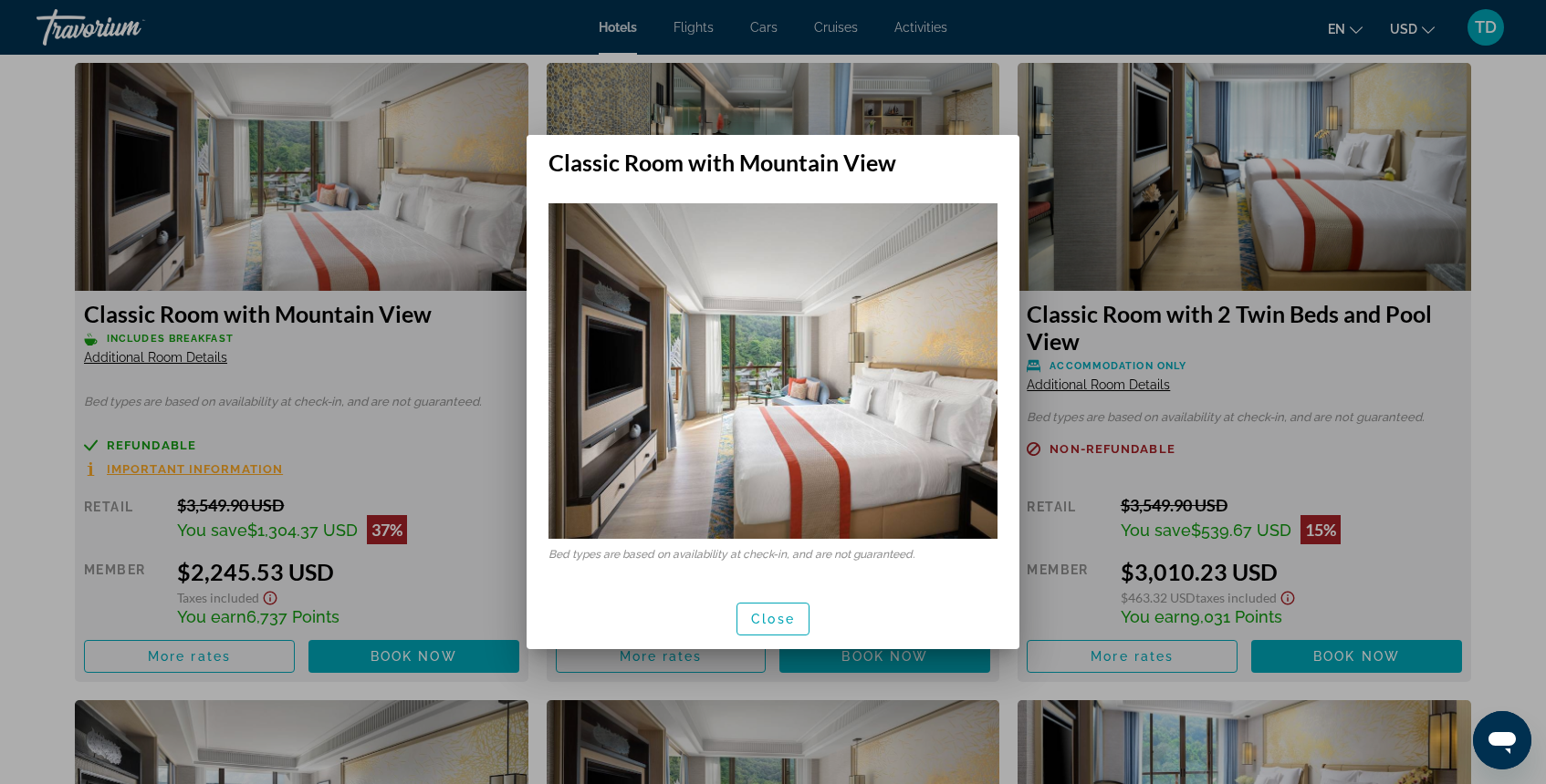
scroll to position [0, 0]
click at [958, 101] on div at bounding box center [773, 392] width 1546 height 784
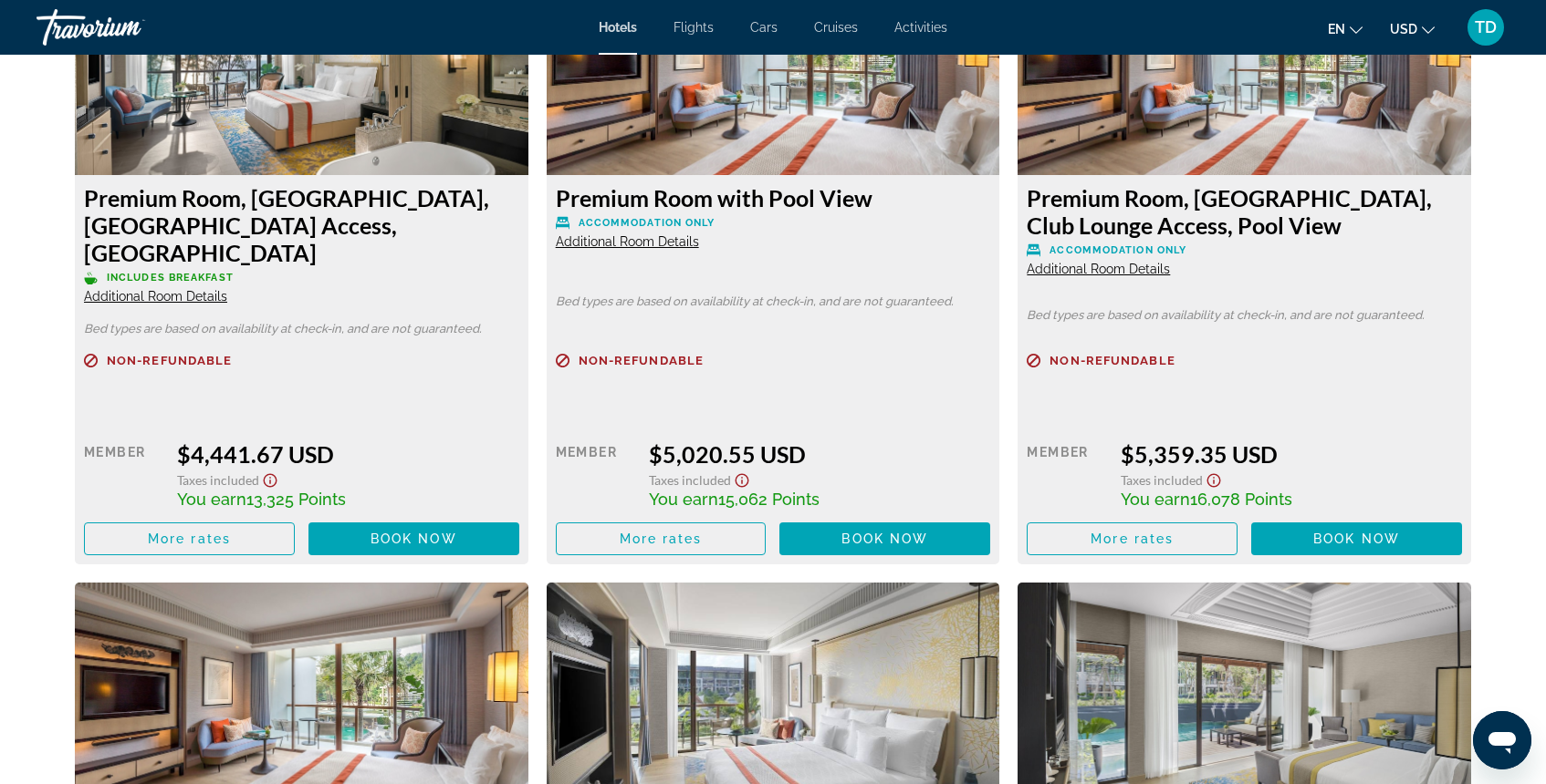
scroll to position [4808, 0]
